Goal: Task Accomplishment & Management: Manage account settings

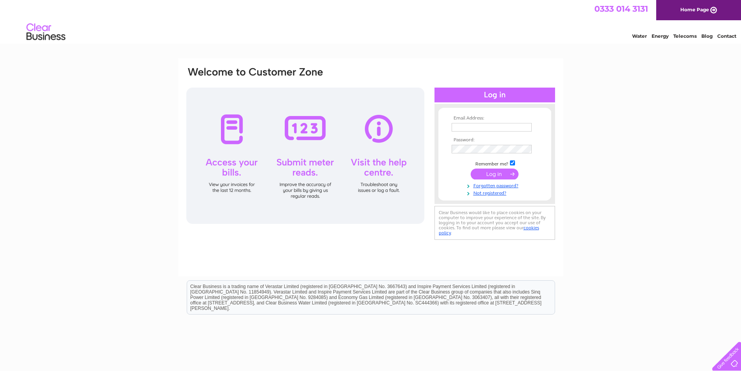
type input "accounts@castlemilk.net"
click at [496, 171] on input "submit" at bounding box center [494, 173] width 48 height 11
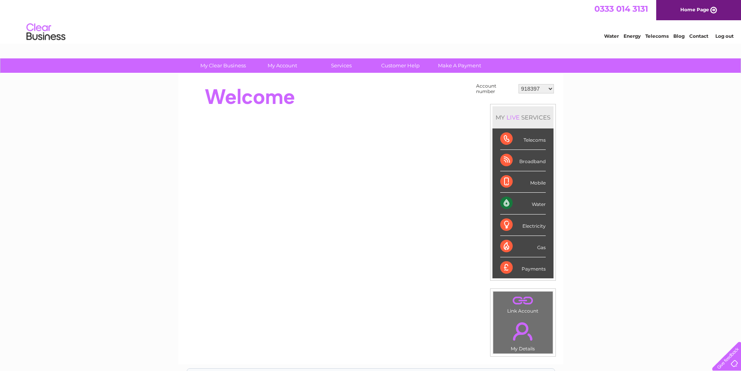
click at [542, 87] on select "918397 918400 918401 918403 918404 918405 918406 918410 918414 918417 918420 91…" at bounding box center [535, 88] width 35 height 9
select select "30311656"
click at [519, 84] on select "918397 918400 918401 918403 918404 918405 918406 918410 918414 918417 918420 91…" at bounding box center [535, 88] width 35 height 9
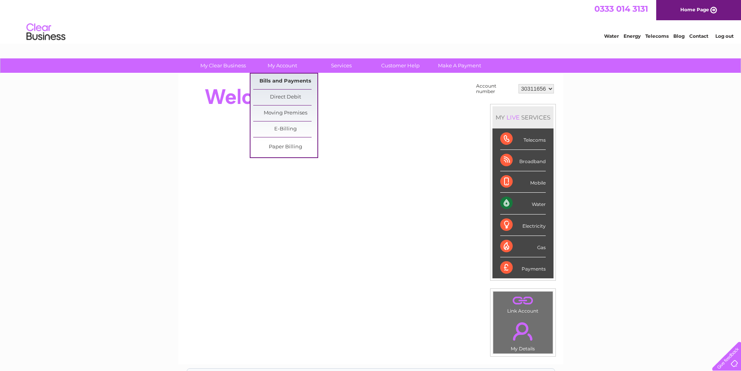
click at [275, 81] on link "Bills and Payments" at bounding box center [285, 81] width 64 height 16
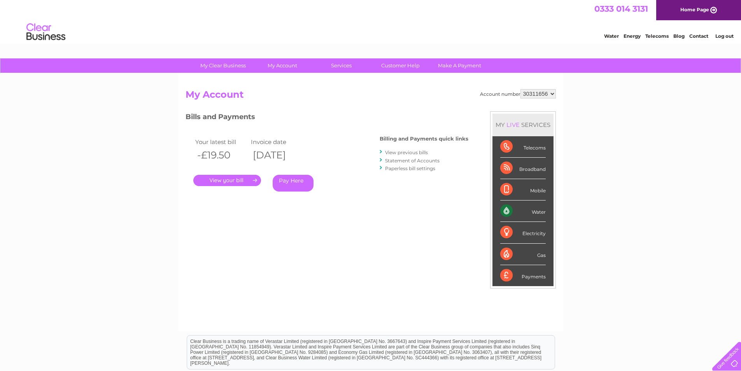
click at [729, 34] on link "Log out" at bounding box center [724, 36] width 18 height 6
